Goal: Task Accomplishment & Management: Manage account settings

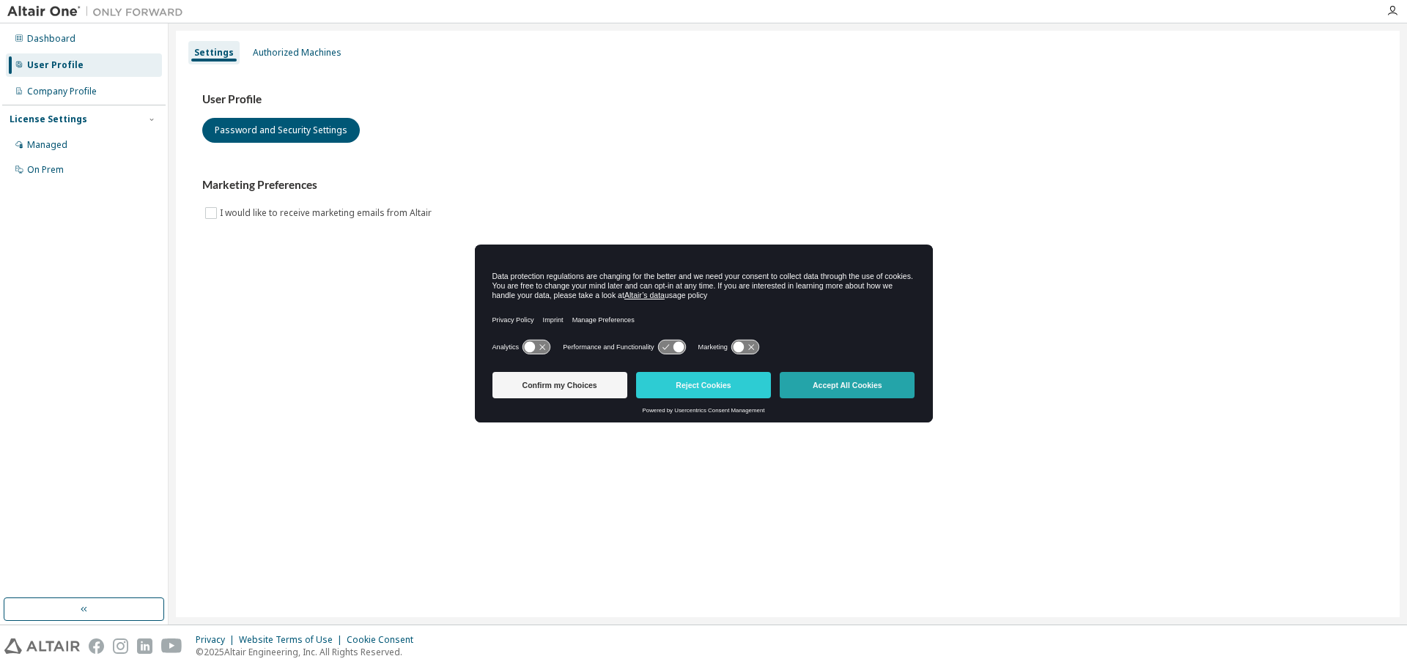
click at [878, 386] on button "Accept All Cookies" at bounding box center [847, 385] width 135 height 26
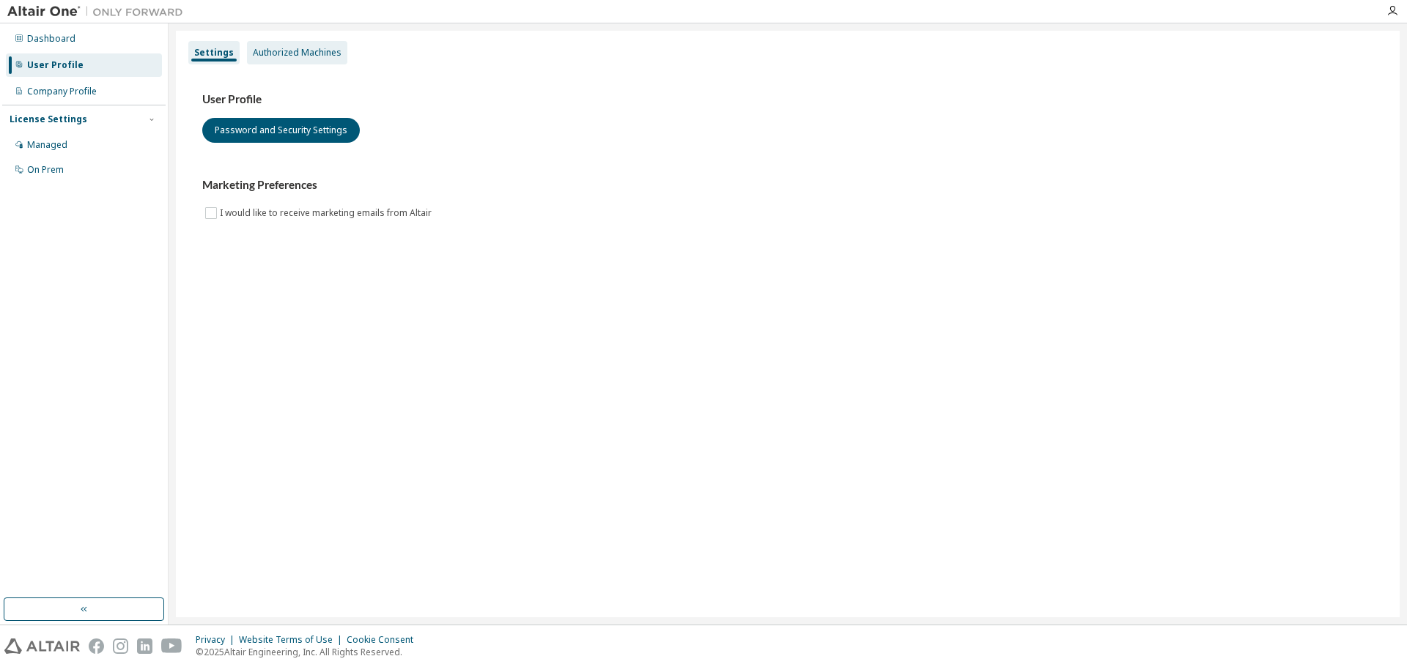
click at [298, 54] on div "Authorized Machines" at bounding box center [297, 53] width 89 height 12
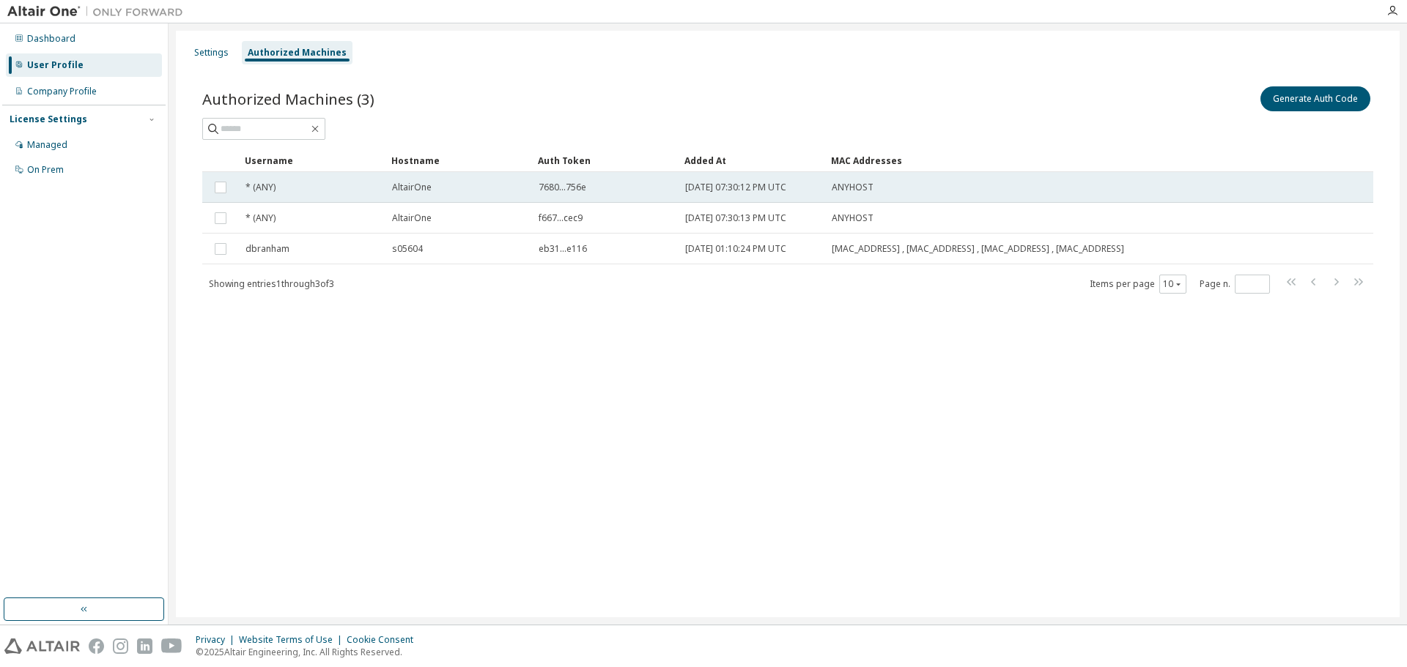
click at [445, 190] on div "AltairOne" at bounding box center [458, 188] width 133 height 12
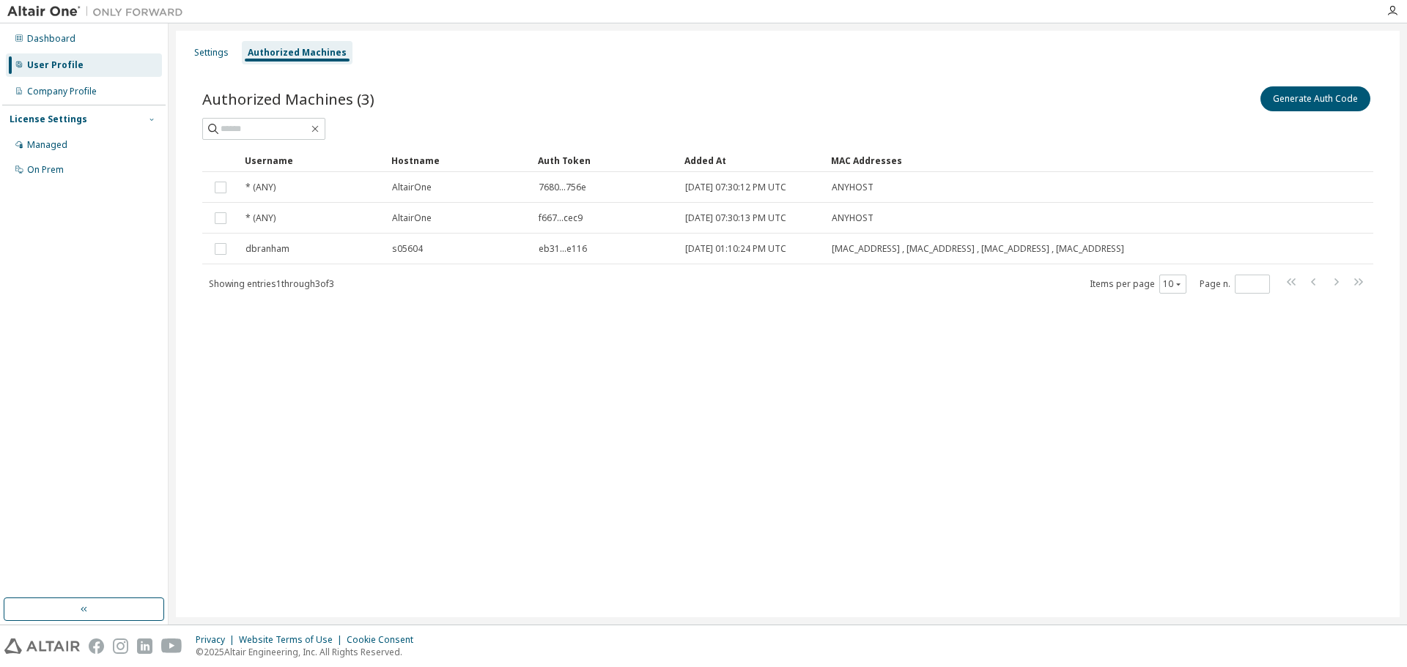
click at [152, 121] on icon "button" at bounding box center [151, 120] width 4 height 2
click at [152, 121] on icon "button" at bounding box center [151, 119] width 9 height 9
click at [51, 149] on div "Managed" at bounding box center [47, 145] width 40 height 12
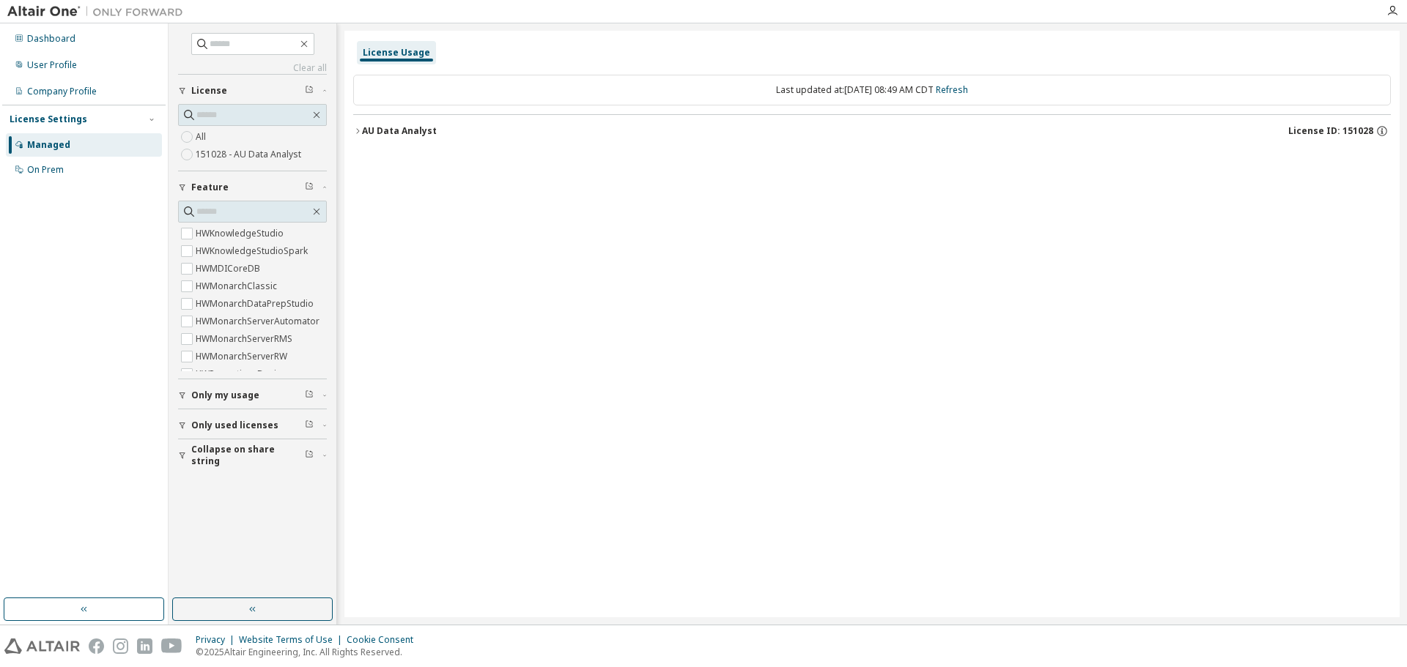
scroll to position [212, 0]
